Goal: Information Seeking & Learning: Learn about a topic

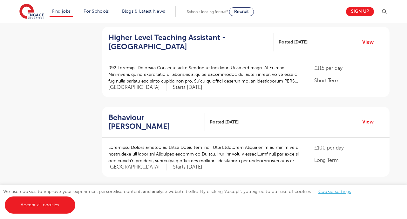
scroll to position [451, 0]
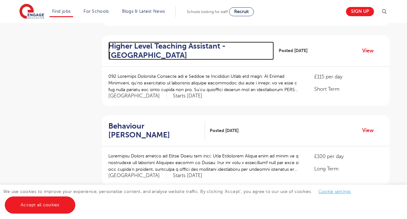
click at [164, 44] on h2 "Higher Level Teaching Assistant - Elmbridge" at bounding box center [188, 51] width 161 height 18
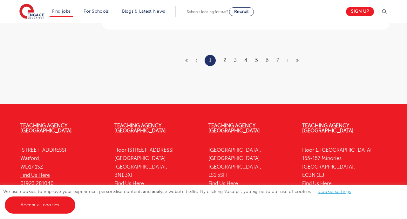
scroll to position [845, 0]
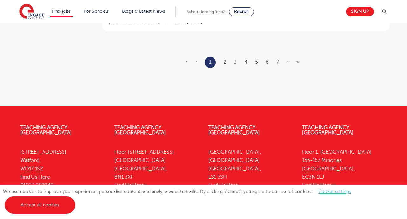
drag, startPoint x: 43, startPoint y: 151, endPoint x: 20, endPoint y: 151, distance: 23.5
click at [20, 151] on div "Teaching Agency Watford 4th Floor, 45 Clarendon Road Watford, WD17 1SZ Find Us …" at bounding box center [63, 158] width 94 height 85
copy p "WD17 1SZ"
